Goal: Information Seeking & Learning: Learn about a topic

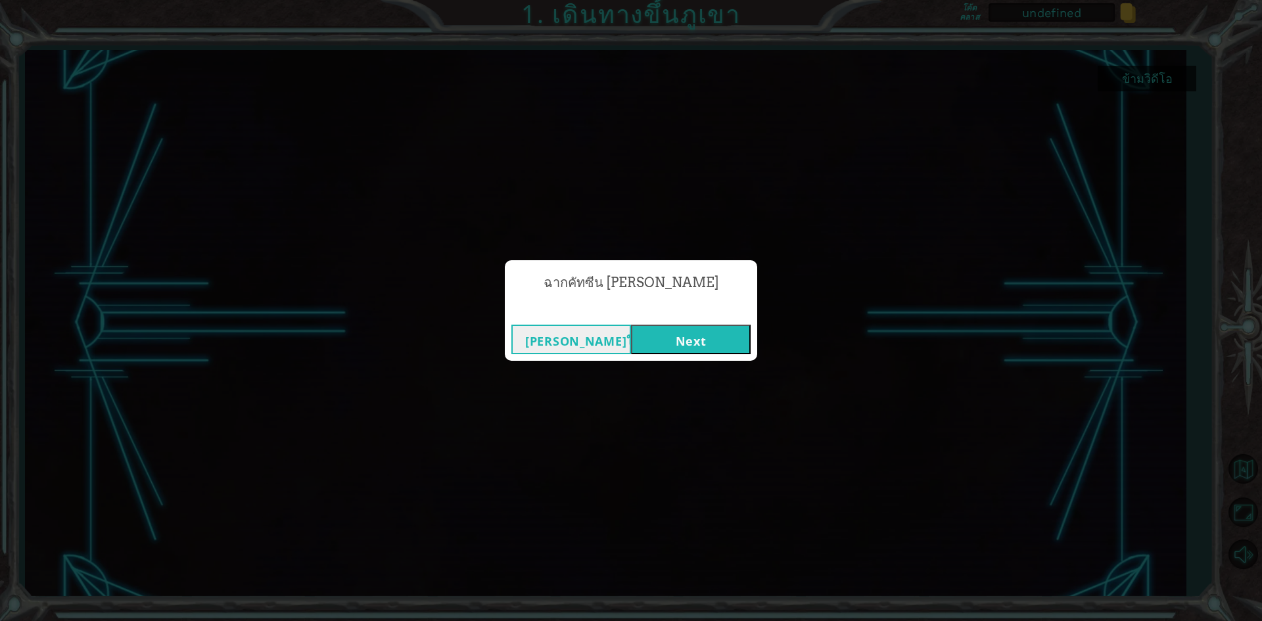
click at [726, 338] on button "Next" at bounding box center [691, 340] width 120 height 30
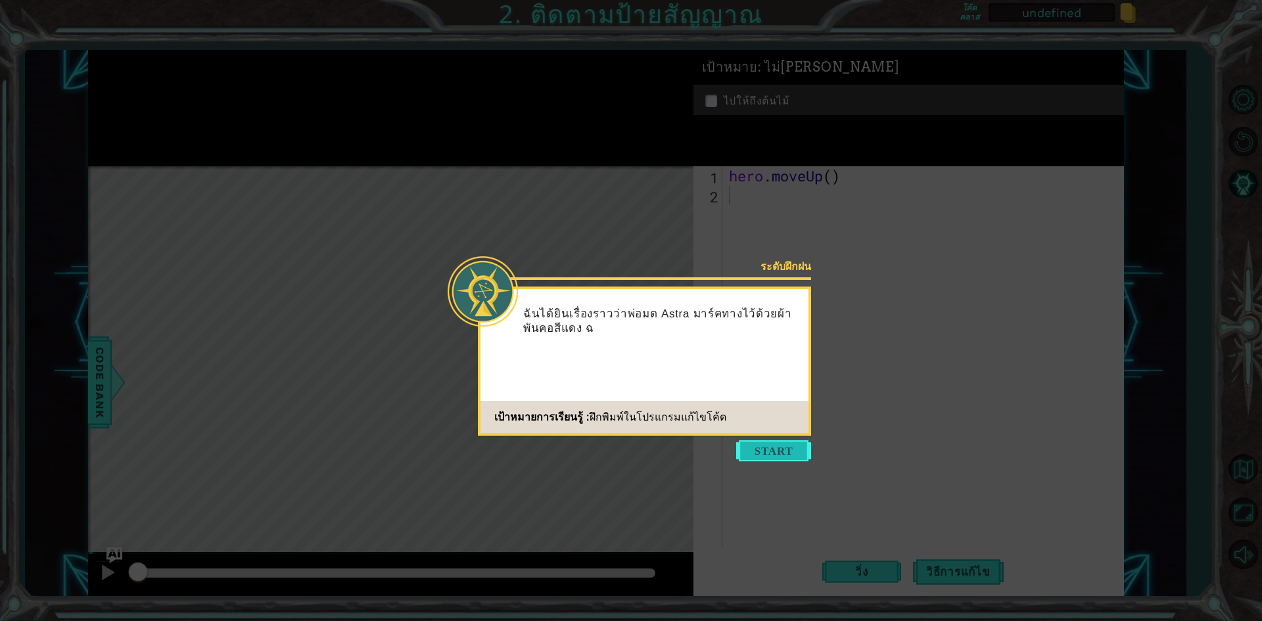
click at [786, 447] on button "Start" at bounding box center [773, 450] width 75 height 21
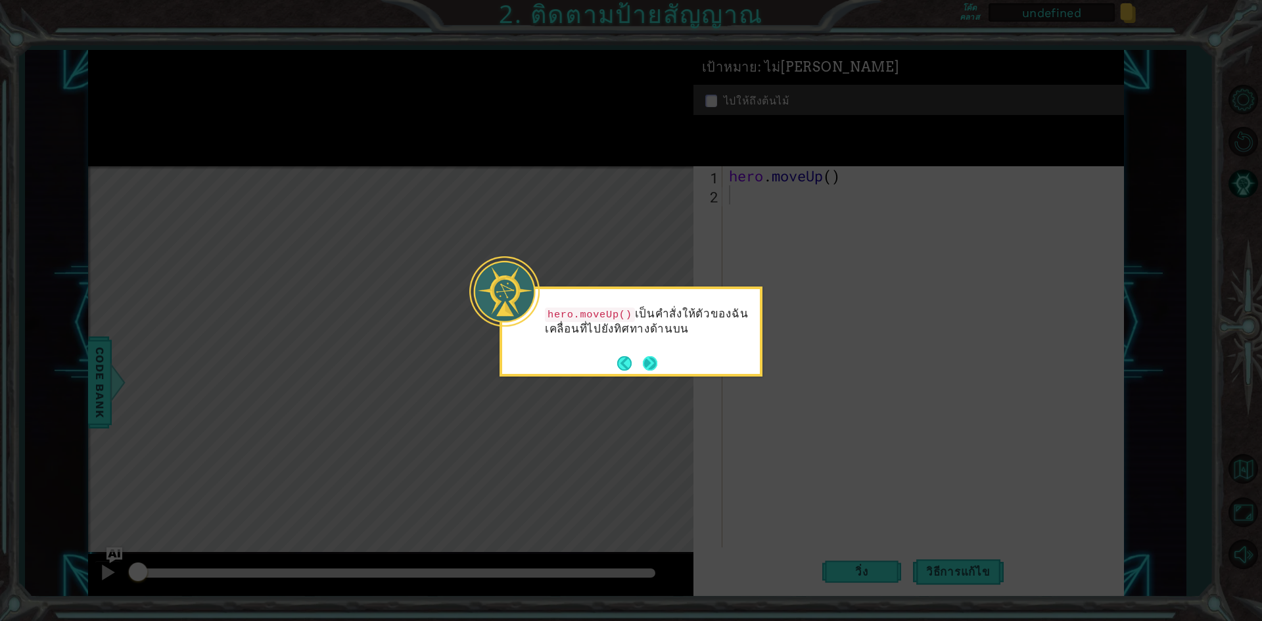
click at [655, 369] on button "Next" at bounding box center [650, 363] width 14 height 14
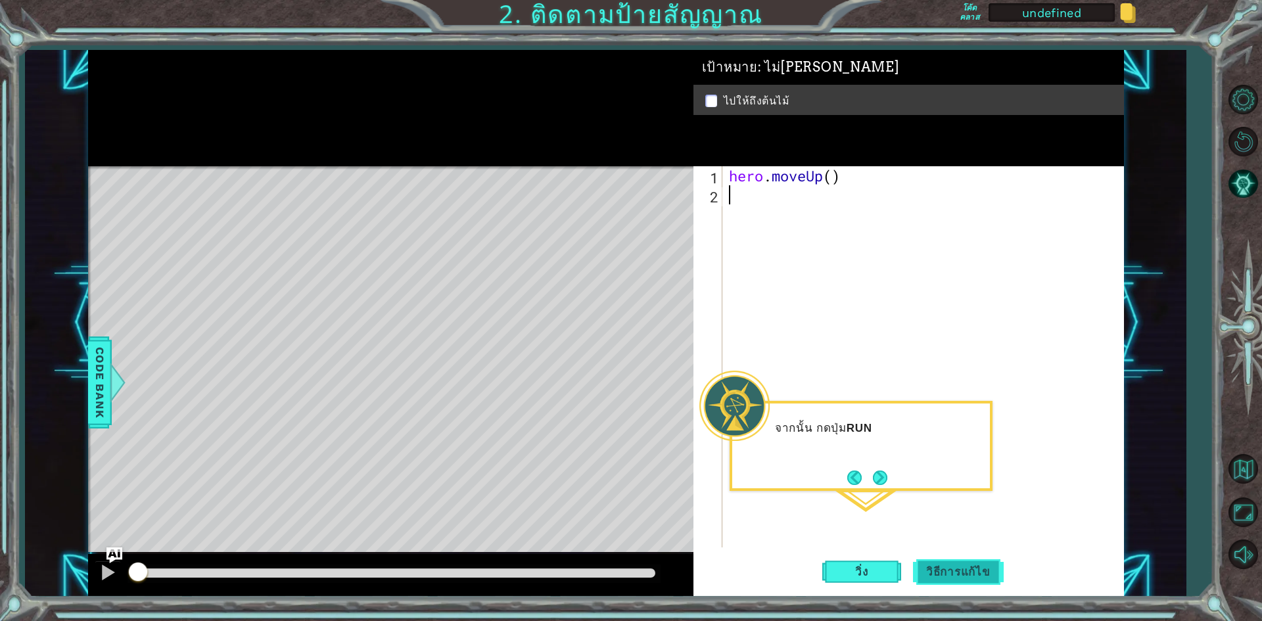
click at [965, 570] on span "วิธีการแก้ไข" at bounding box center [958, 571] width 91 height 13
type textarea "hero.moveUp()"
click at [849, 554] on button "วิ่ง" at bounding box center [861, 572] width 79 height 43
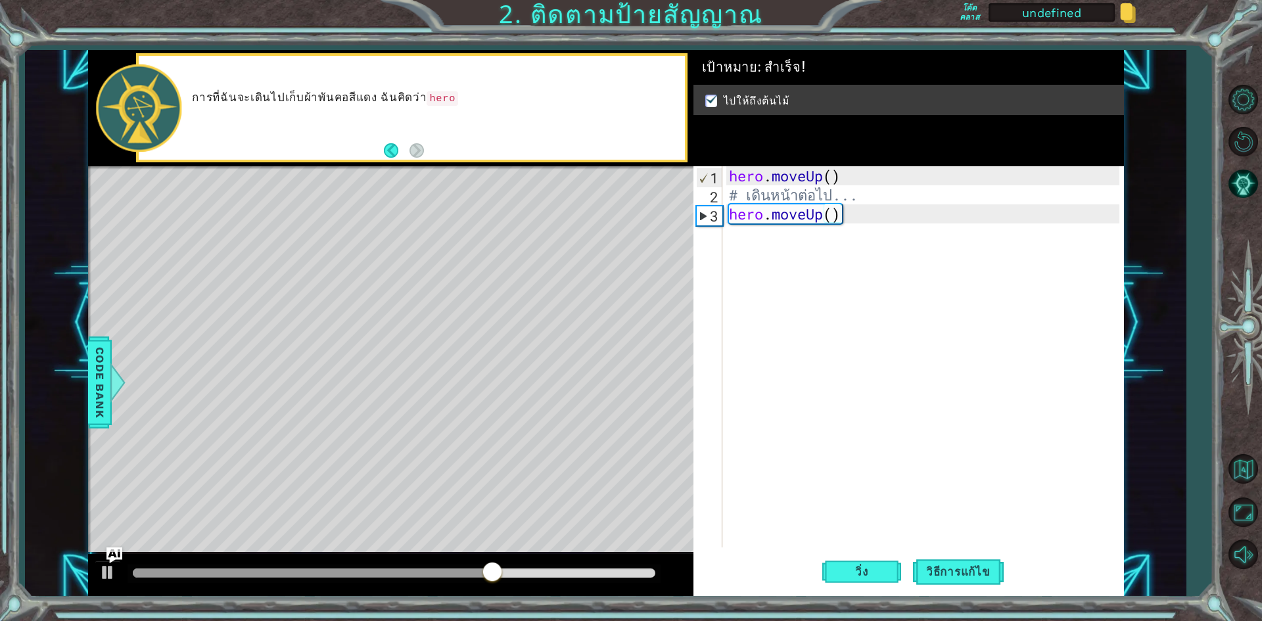
click at [614, 565] on div at bounding box center [394, 574] width 533 height 18
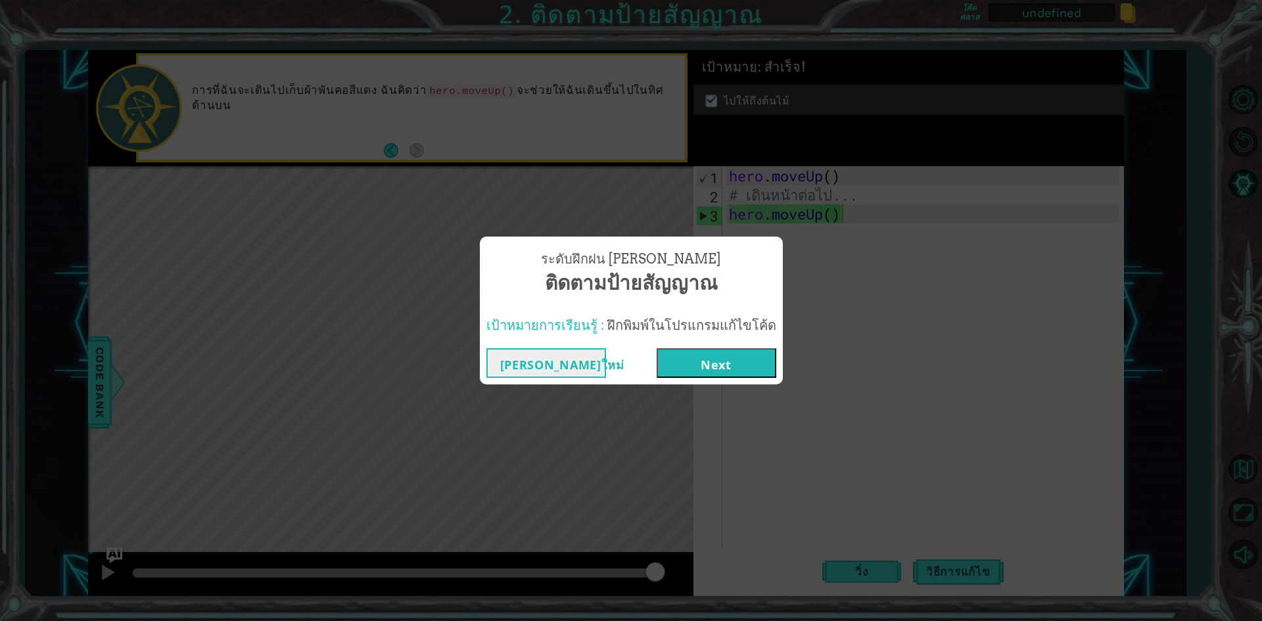
click at [708, 352] on button "Next" at bounding box center [717, 363] width 120 height 30
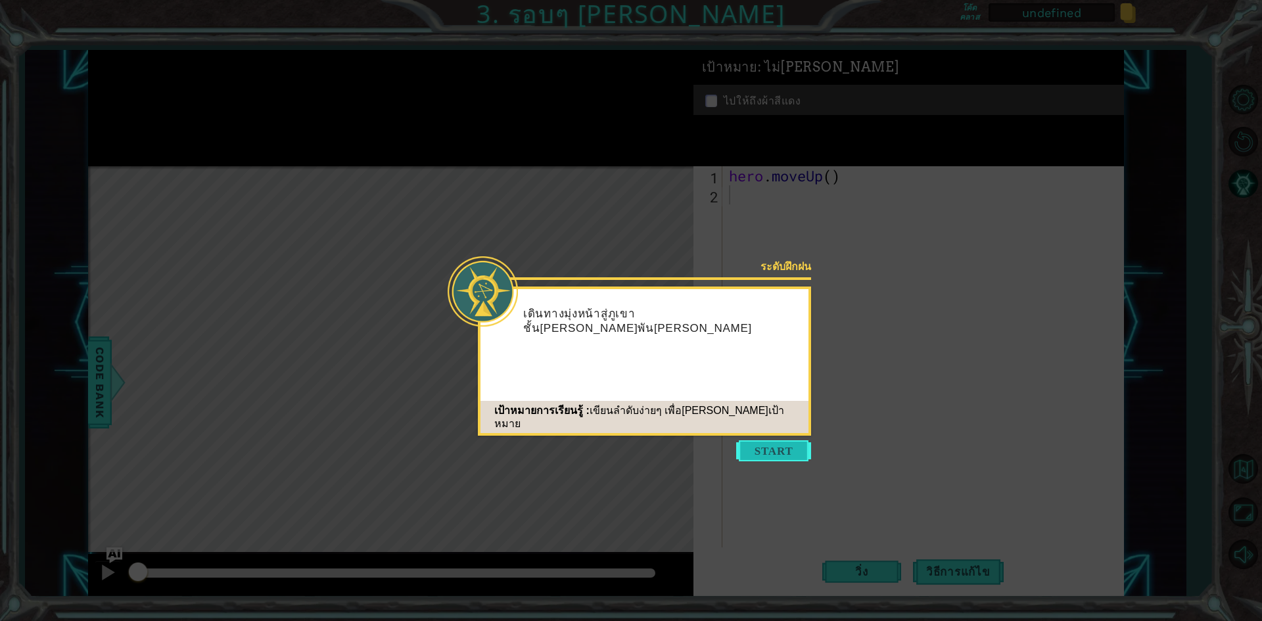
click at [801, 448] on button "Start" at bounding box center [773, 450] width 75 height 21
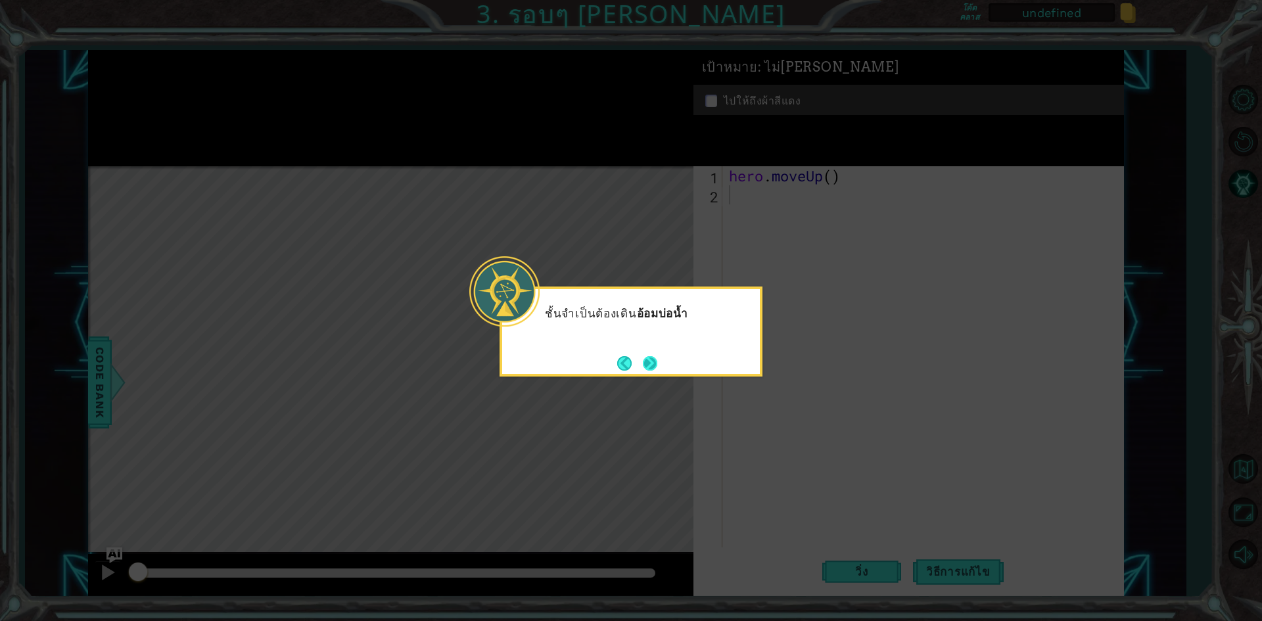
click at [649, 365] on button "Next" at bounding box center [650, 363] width 14 height 14
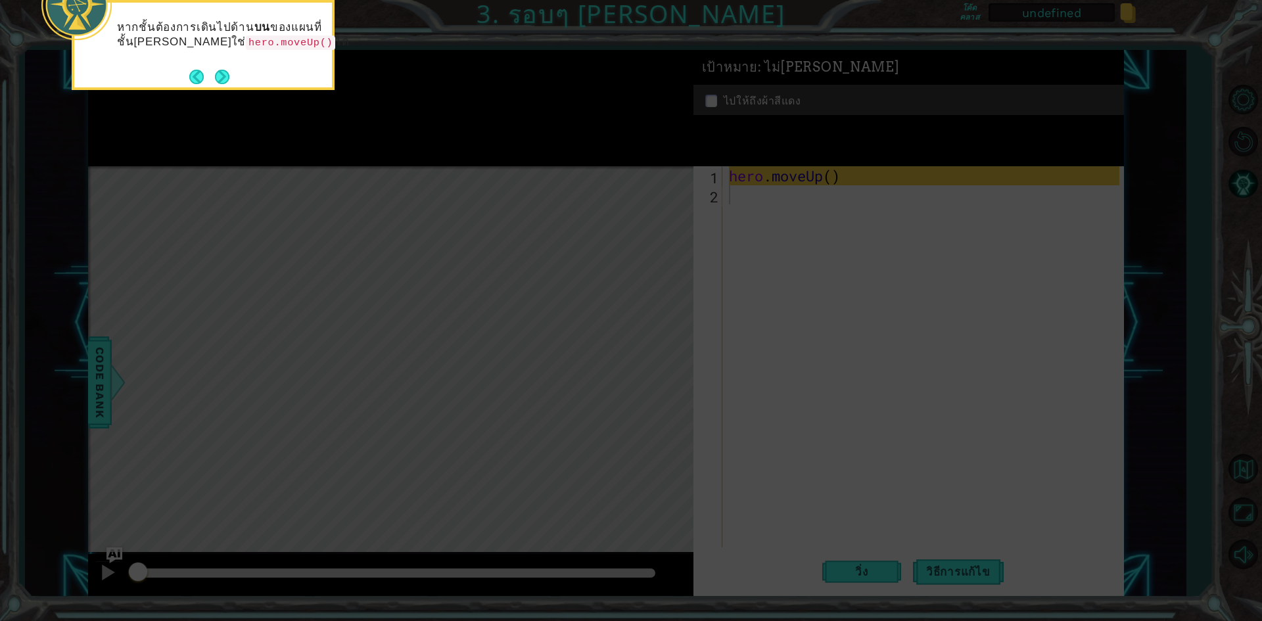
click at [220, 62] on div "หากชั้นต้องการเดินไปด้าน บน ของแผนที่ ชั้น[PERSON_NAME]ใช่ hero.moveUp() ได้" at bounding box center [203, 41] width 258 height 67
click at [230, 78] on div "หากชั้นต้องการเดินไปด้าน บน ของแผนที่ ชั้น[PERSON_NAME]ใช่ hero.moveUp() ได้" at bounding box center [203, 45] width 263 height 90
click at [221, 77] on button "Next" at bounding box center [222, 77] width 14 height 14
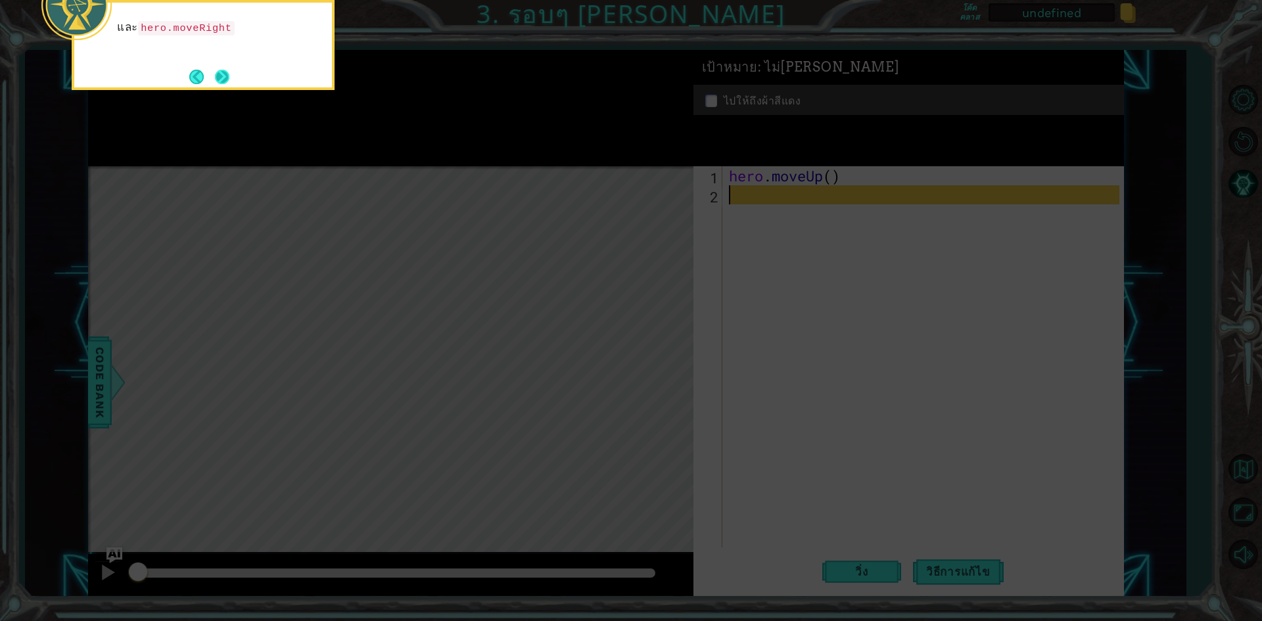
click at [220, 70] on button "Next" at bounding box center [222, 77] width 14 height 14
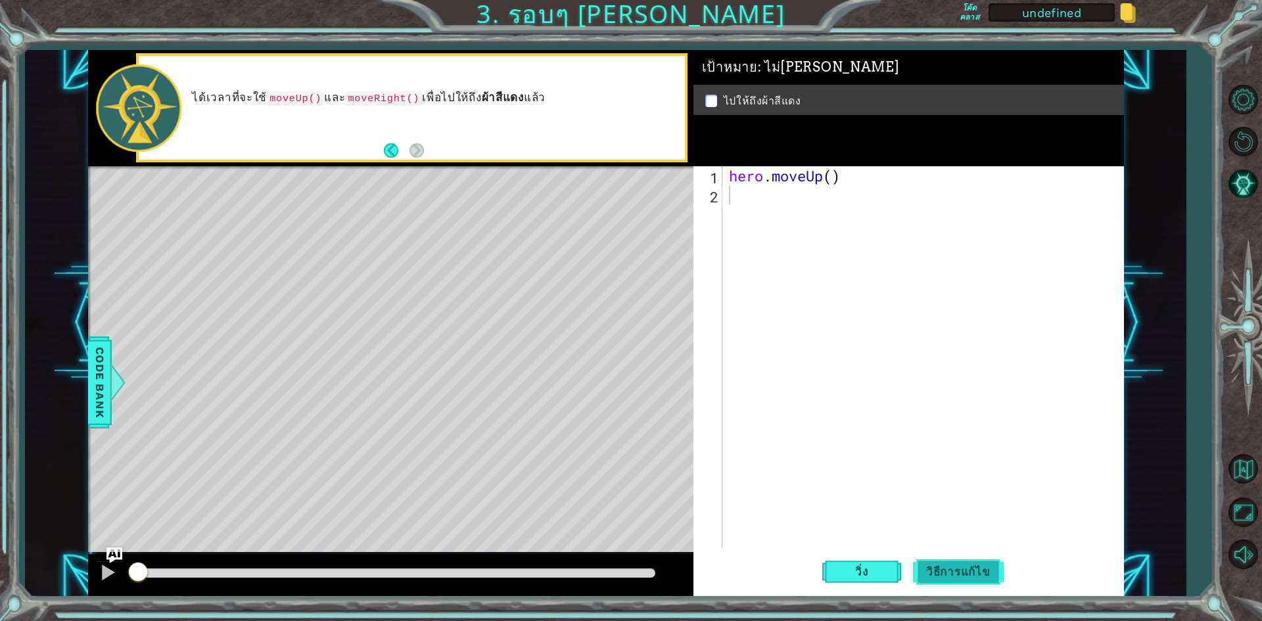
click at [941, 573] on span "วิธีการแก้ไข" at bounding box center [958, 571] width 91 height 13
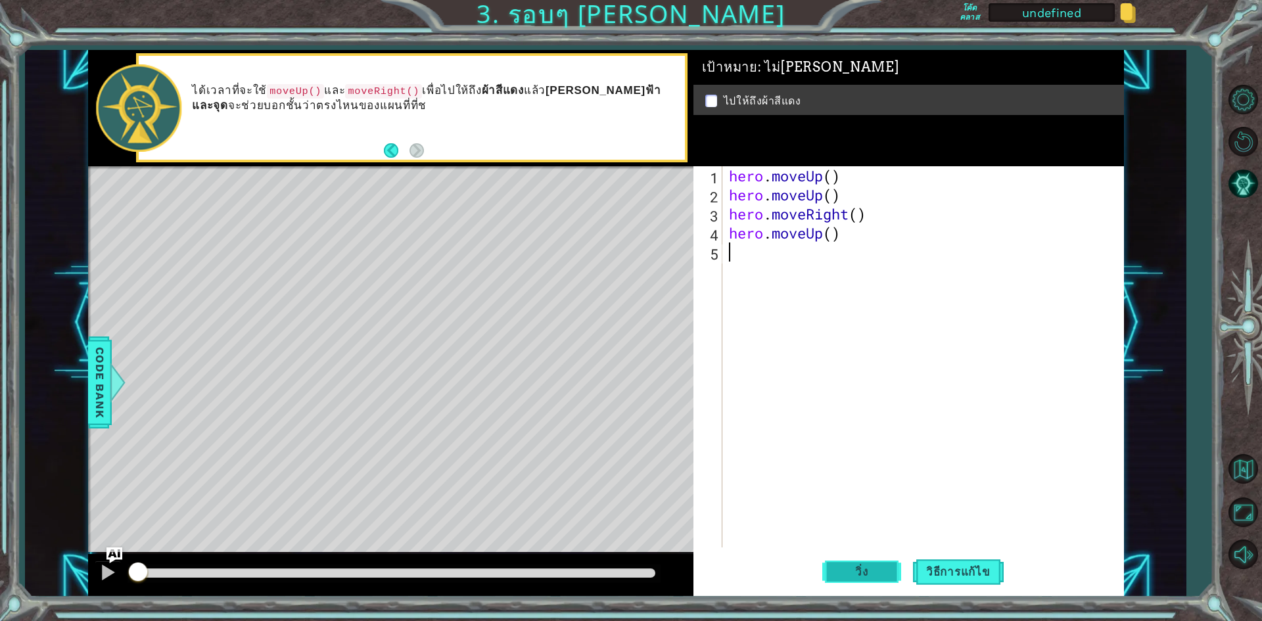
click at [893, 570] on button "วิ่ง" at bounding box center [861, 572] width 79 height 43
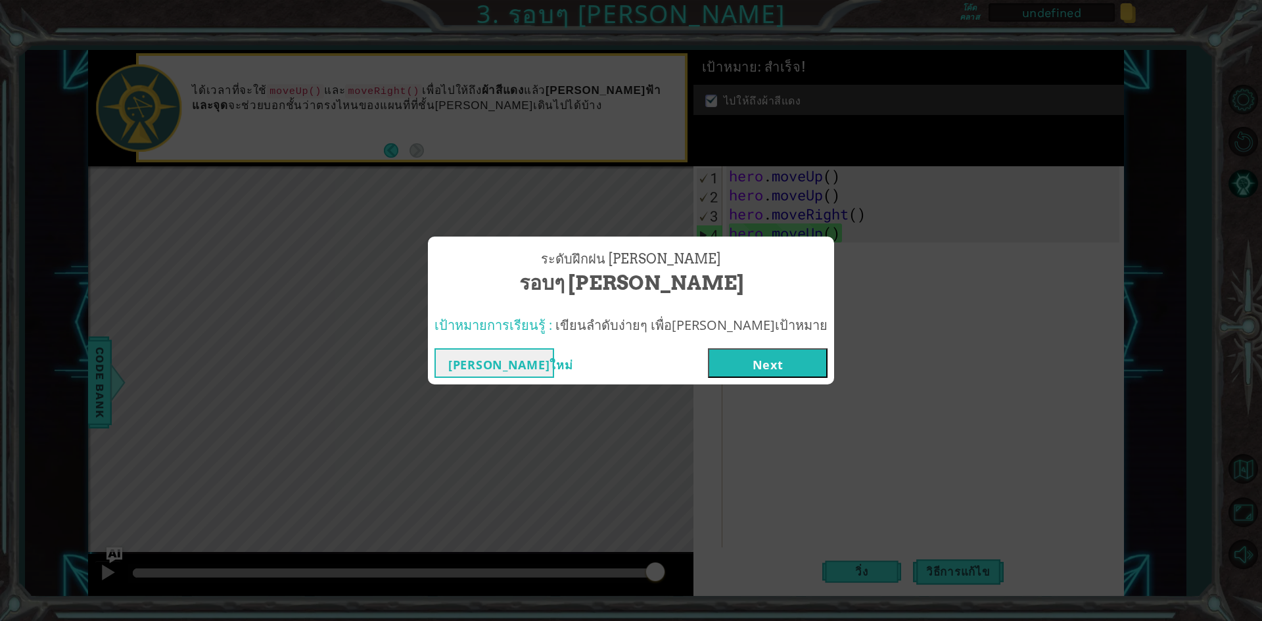
click at [726, 369] on button "Next" at bounding box center [768, 363] width 120 height 30
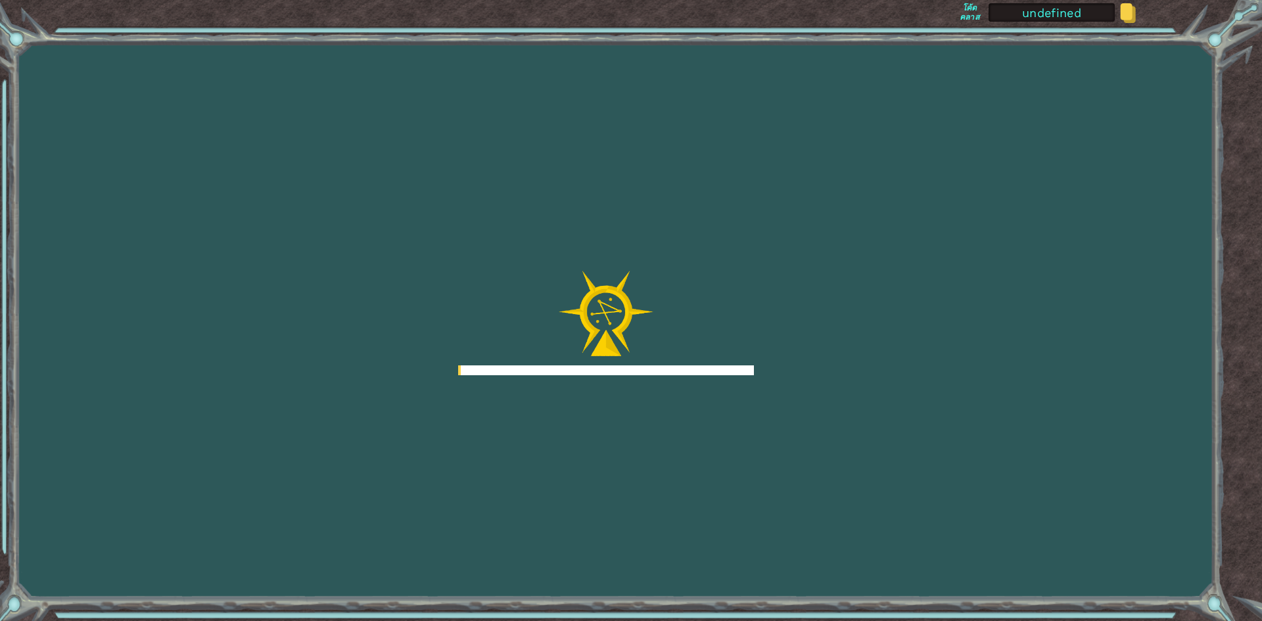
click at [723, 358] on div at bounding box center [606, 323] width 296 height 105
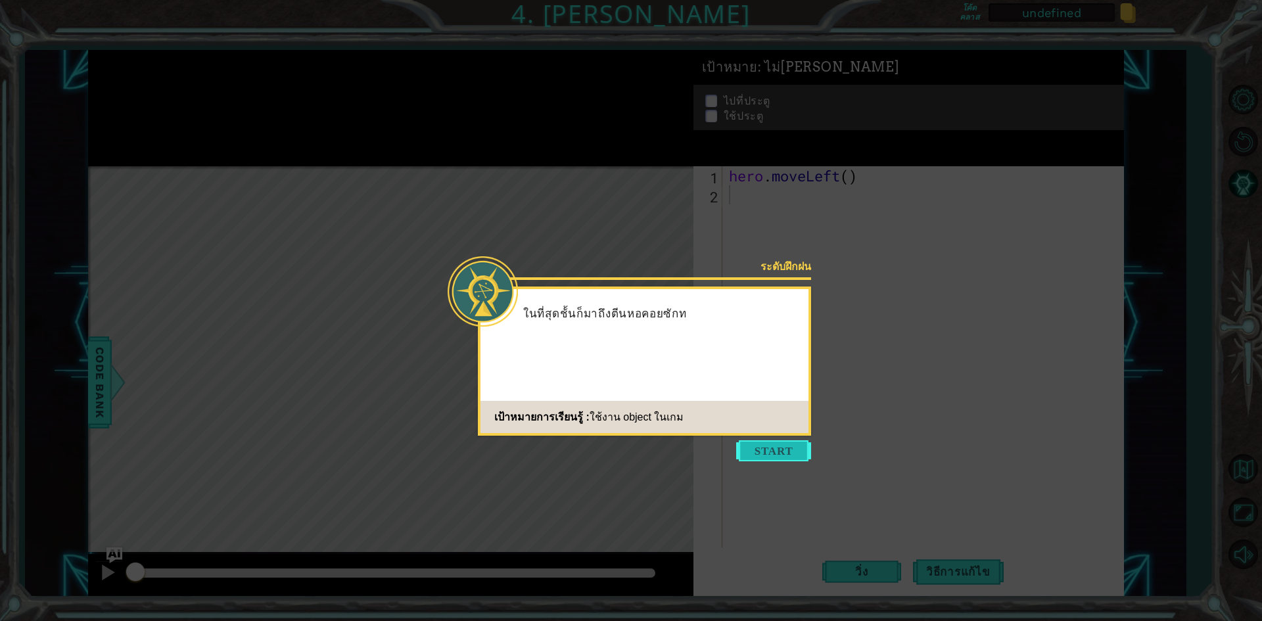
click at [796, 442] on button "Start" at bounding box center [773, 450] width 75 height 21
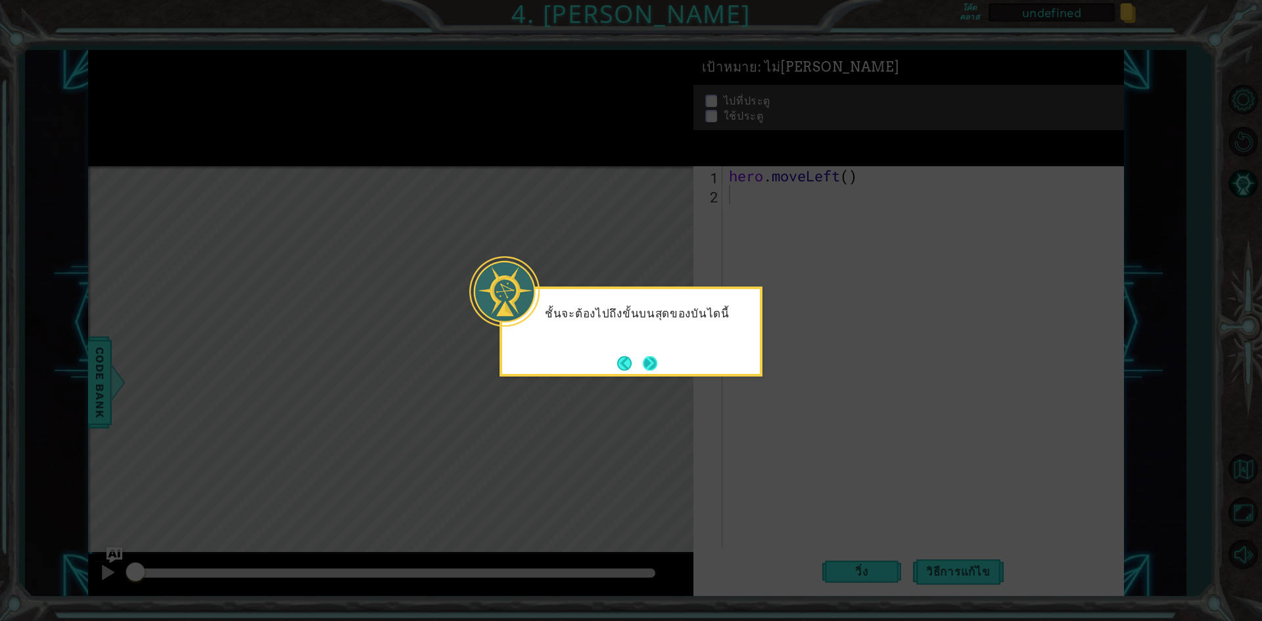
click at [648, 359] on button "Next" at bounding box center [650, 363] width 14 height 14
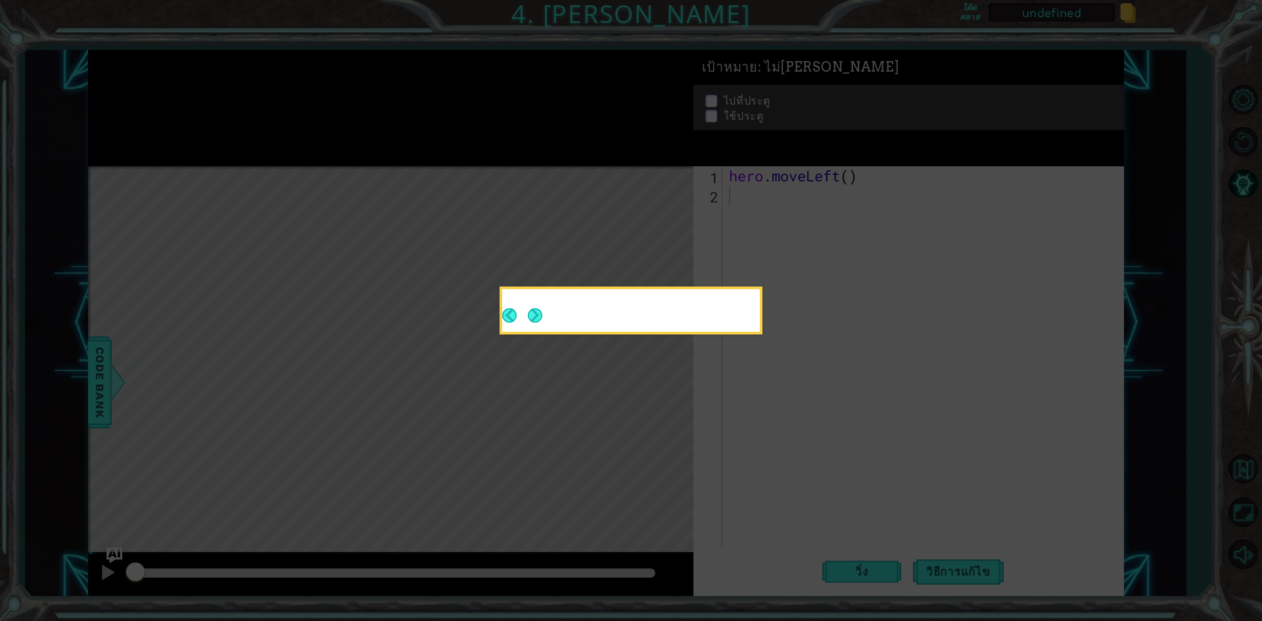
click at [648, 359] on body "1 ההההההההההההההההההההההההההההההההההההההההההההההההההההההההההההההההההההההההההההה…" at bounding box center [631, 310] width 1262 height 621
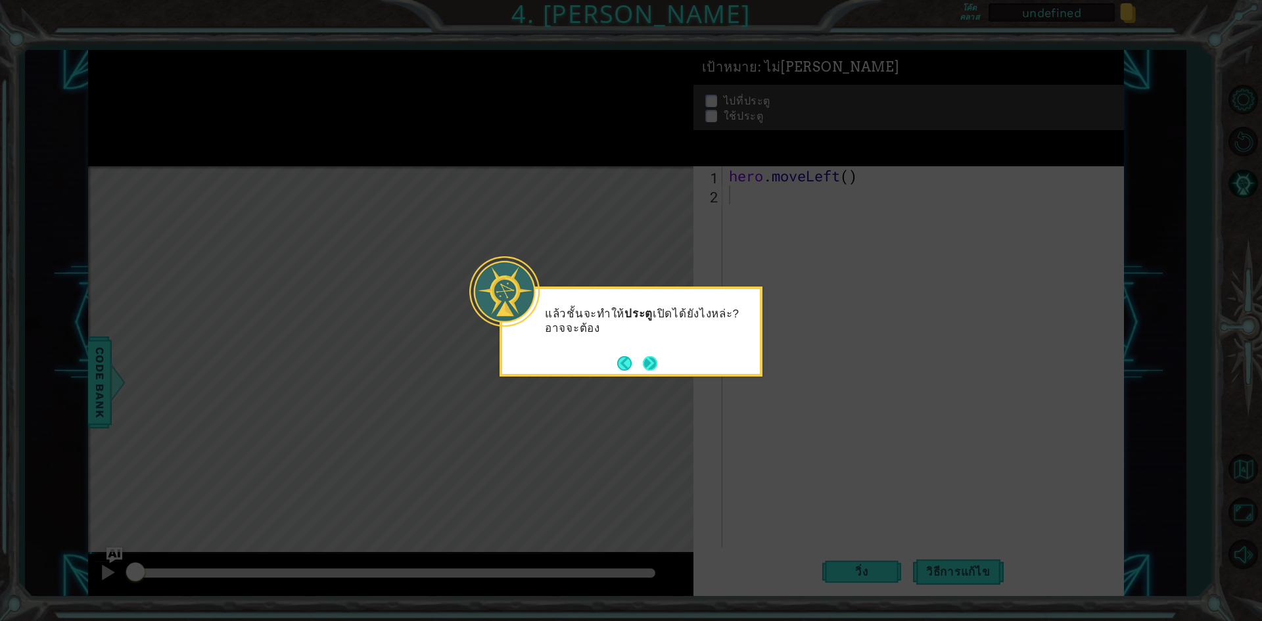
click at [656, 360] on button "Next" at bounding box center [650, 363] width 14 height 14
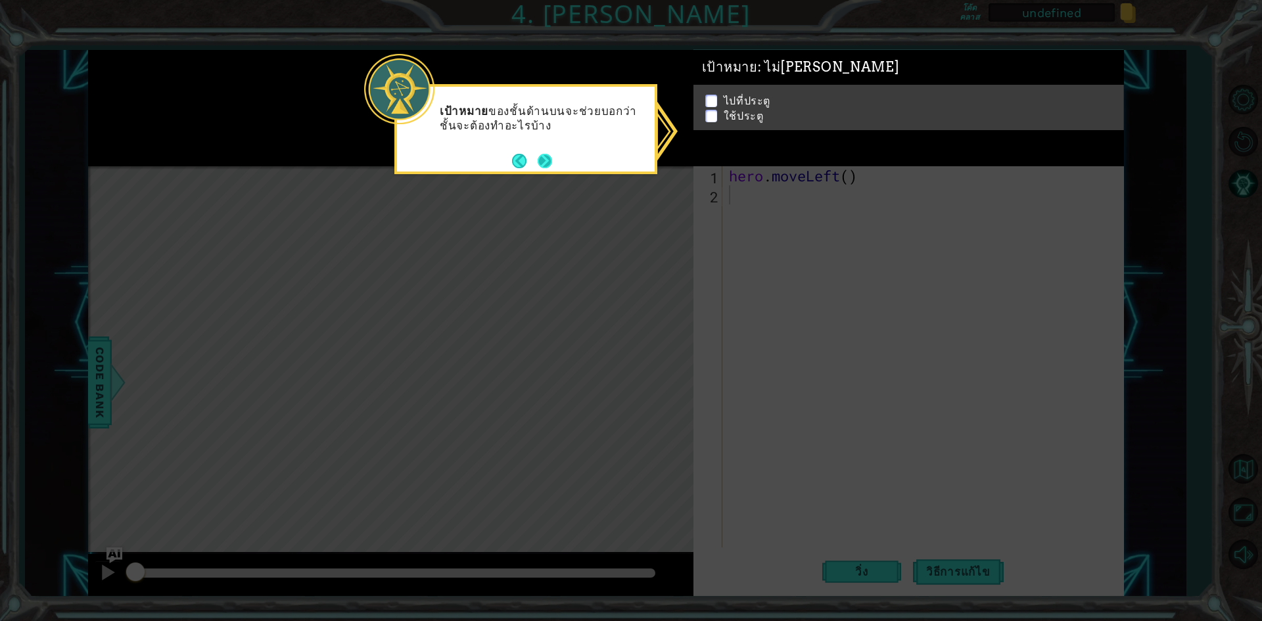
click at [543, 156] on button "Next" at bounding box center [544, 160] width 15 height 15
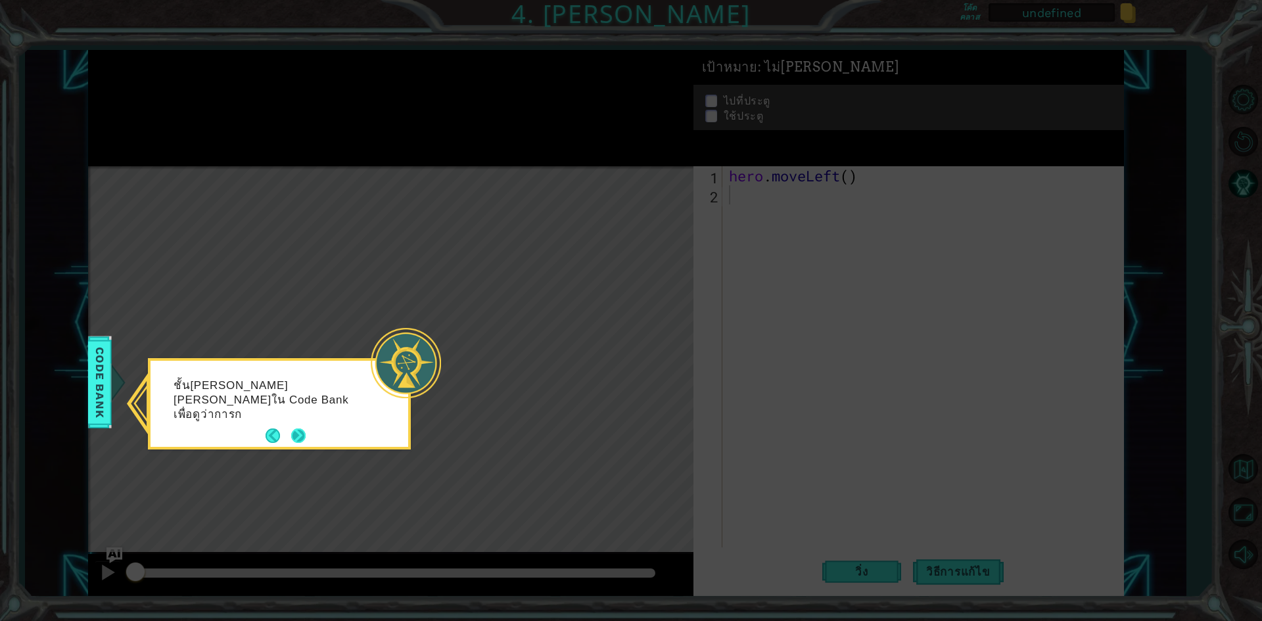
click at [291, 435] on button "Next" at bounding box center [298, 436] width 14 height 14
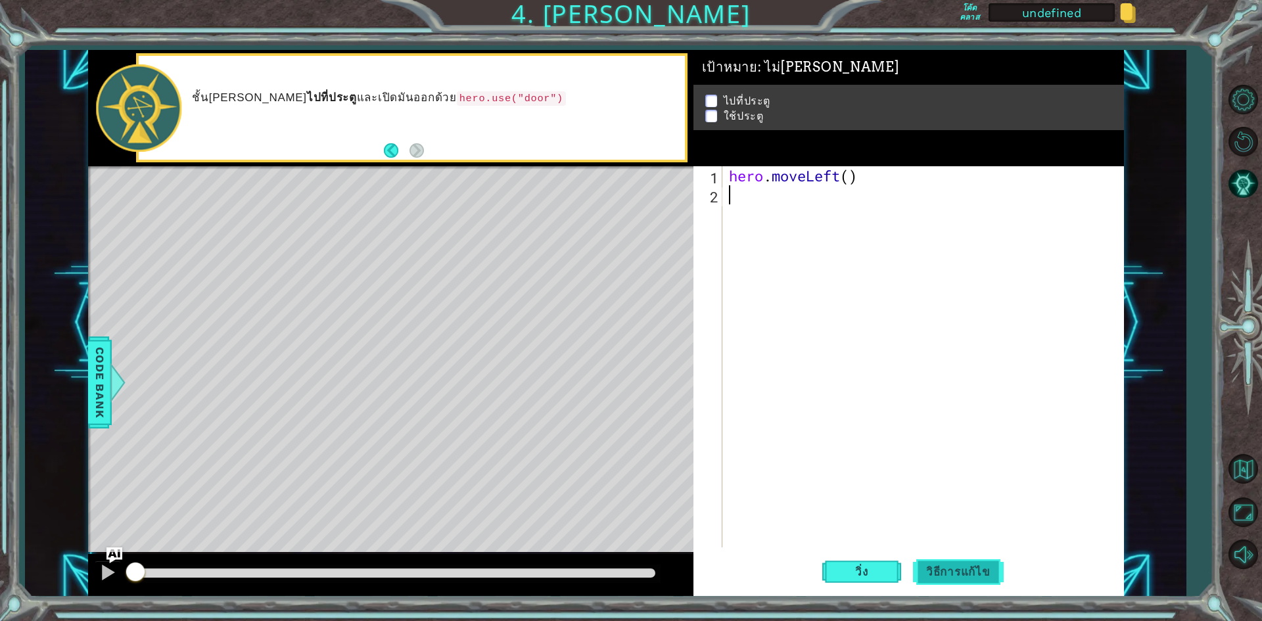
click at [980, 574] on span "วิธีการแก้ไข" at bounding box center [958, 571] width 91 height 13
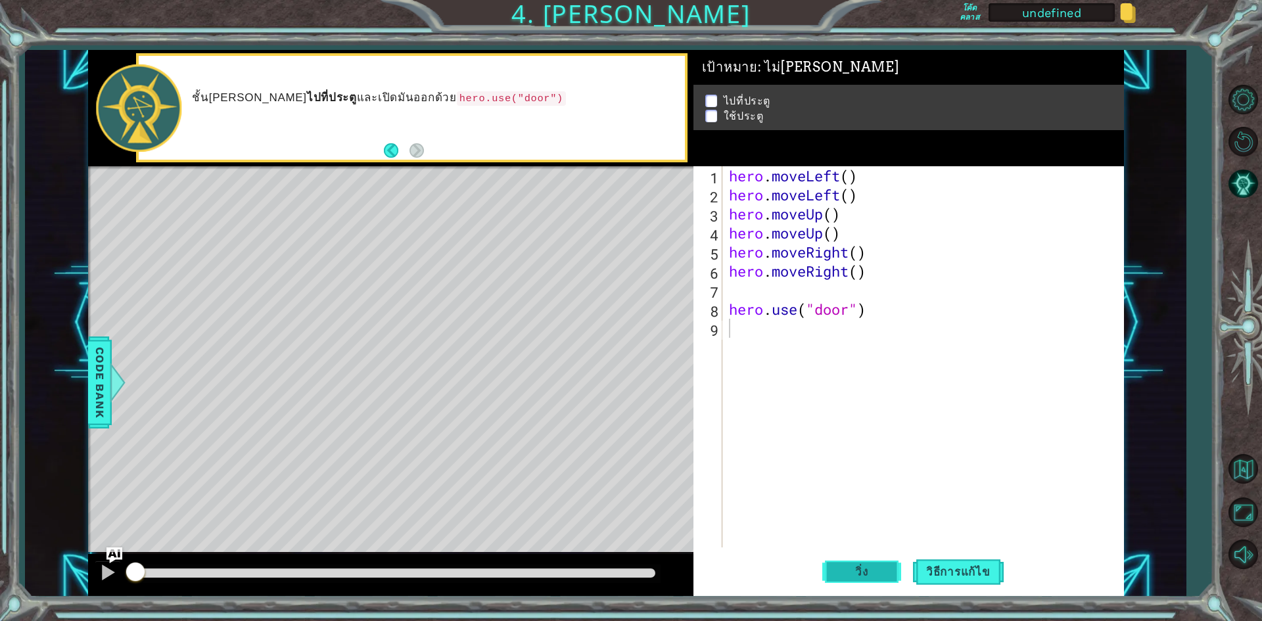
click at [870, 569] on span "วิ่ง" at bounding box center [861, 571] width 39 height 13
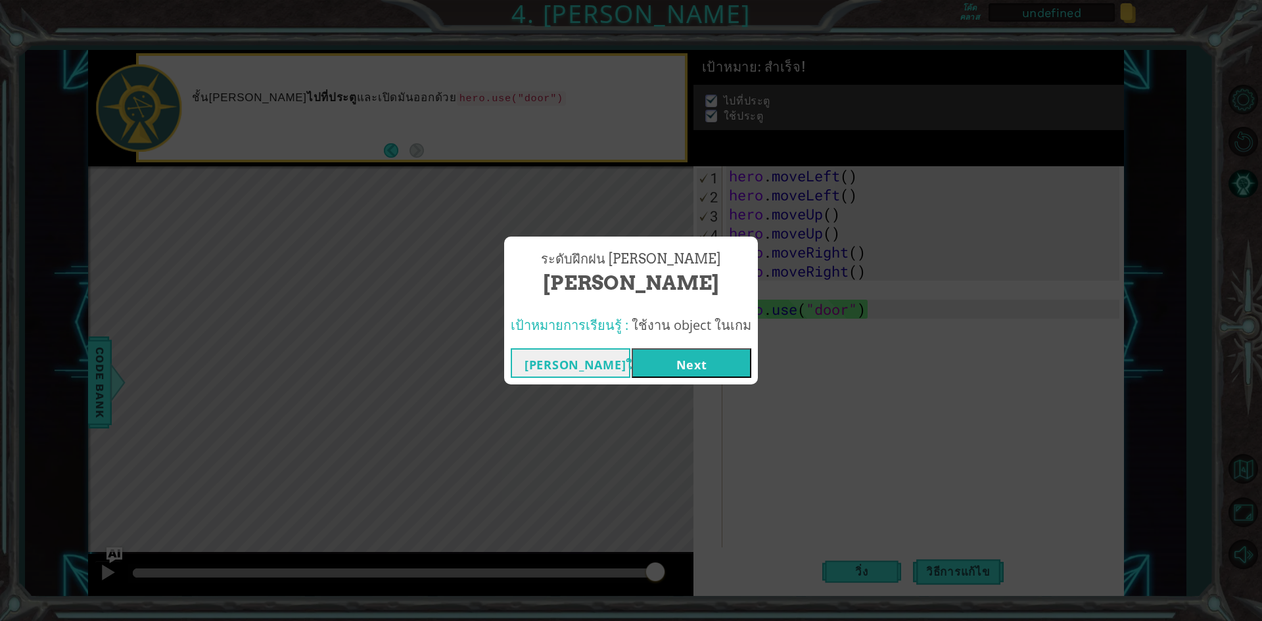
click at [655, 358] on button "Next" at bounding box center [692, 363] width 120 height 30
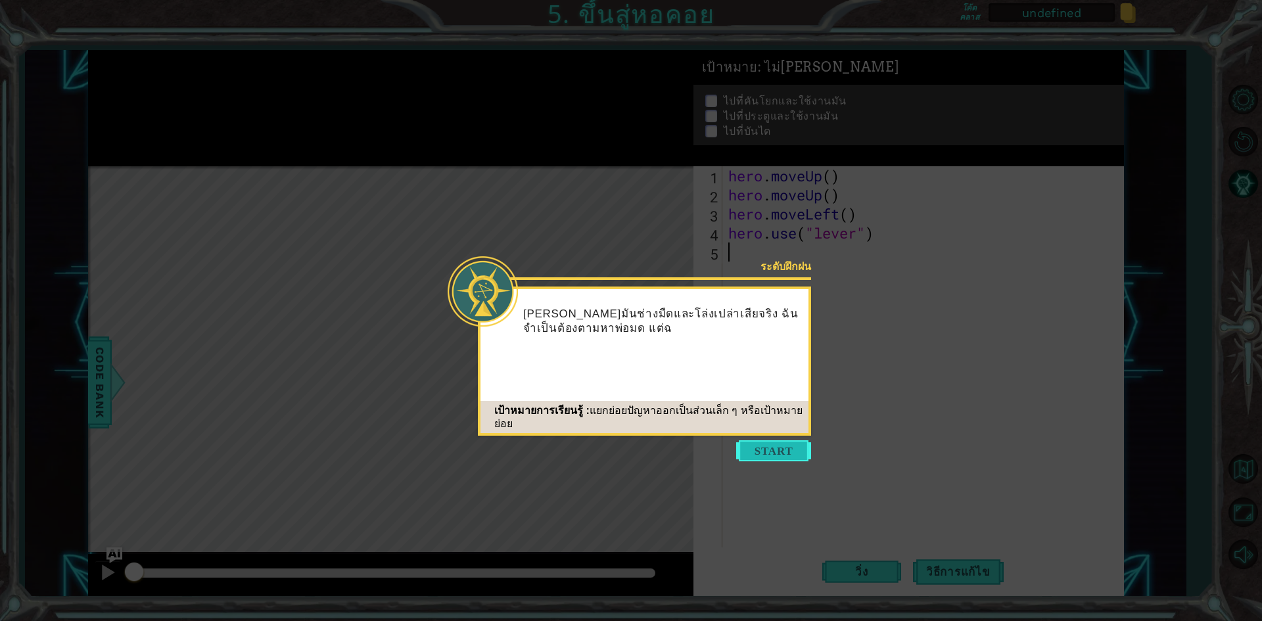
click at [758, 443] on button "Start" at bounding box center [773, 450] width 75 height 21
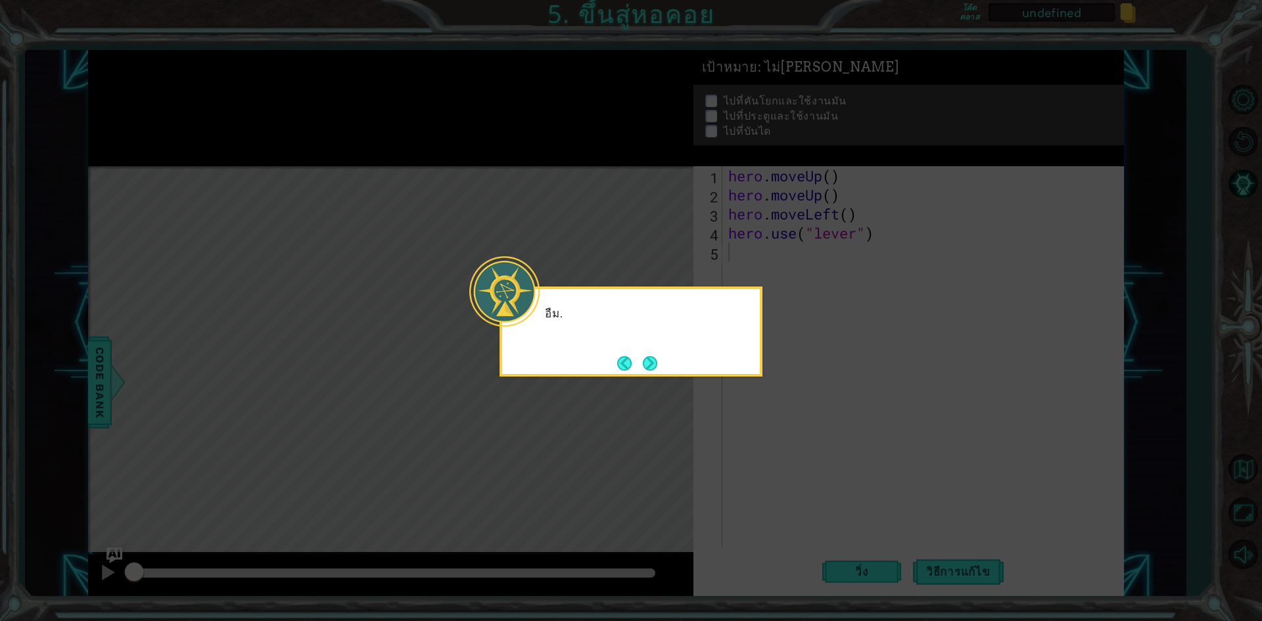
click at [768, 445] on icon at bounding box center [631, 310] width 1262 height 621
click at [772, 450] on icon at bounding box center [631, 310] width 1262 height 621
click at [787, 448] on icon at bounding box center [631, 310] width 1262 height 621
click at [653, 360] on button "Next" at bounding box center [650, 363] width 14 height 14
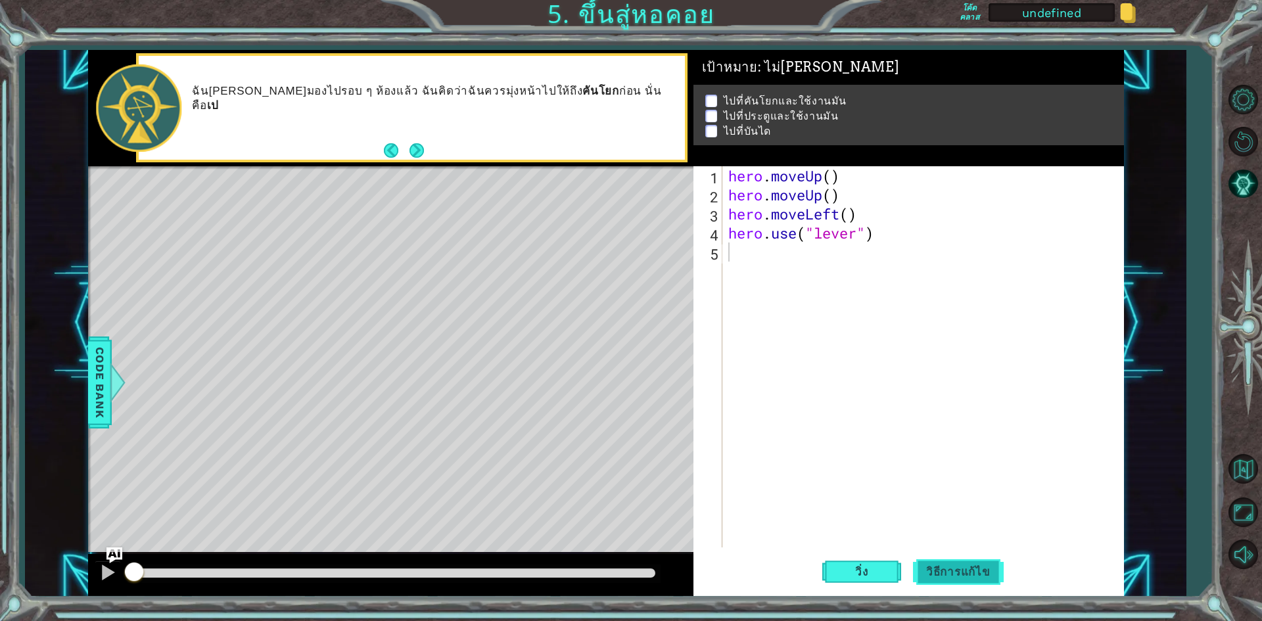
click at [968, 570] on span "วิธีการแก้ไข" at bounding box center [958, 571] width 91 height 13
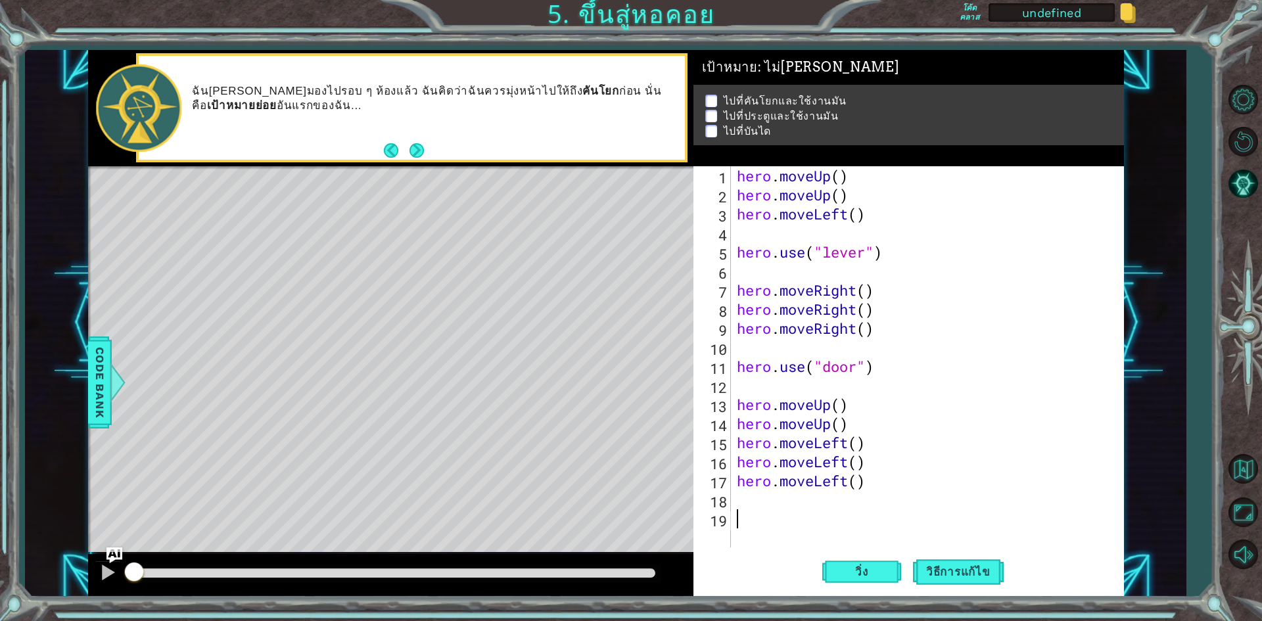
click at [864, 578] on span "วิ่ง" at bounding box center [861, 571] width 39 height 13
click at [872, 569] on span "วิ่ง" at bounding box center [861, 571] width 39 height 13
